Goal: Navigation & Orientation: Go to known website

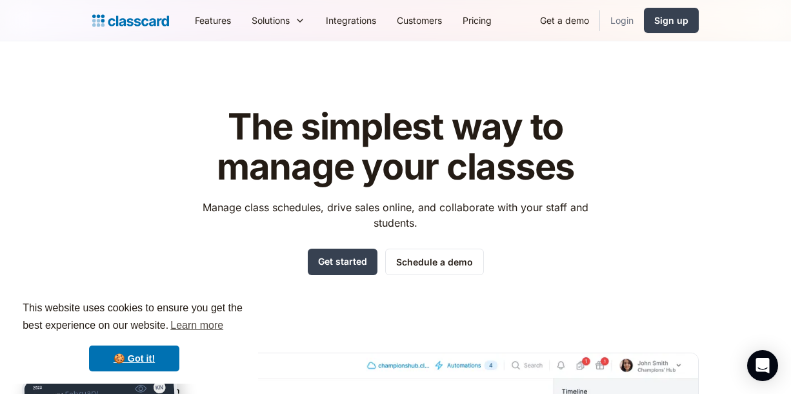
click at [629, 23] on link "Login" at bounding box center [622, 20] width 44 height 29
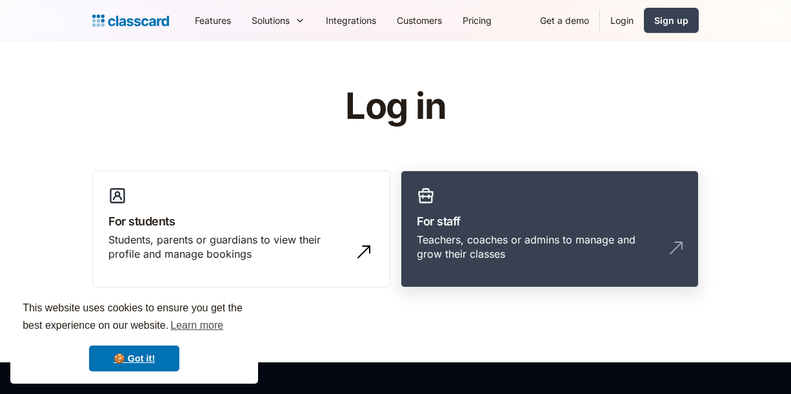
click at [528, 258] on div "Teachers, coaches or admins to manage and grow their classes" at bounding box center [537, 246] width 240 height 29
